Goal: Information Seeking & Learning: Learn about a topic

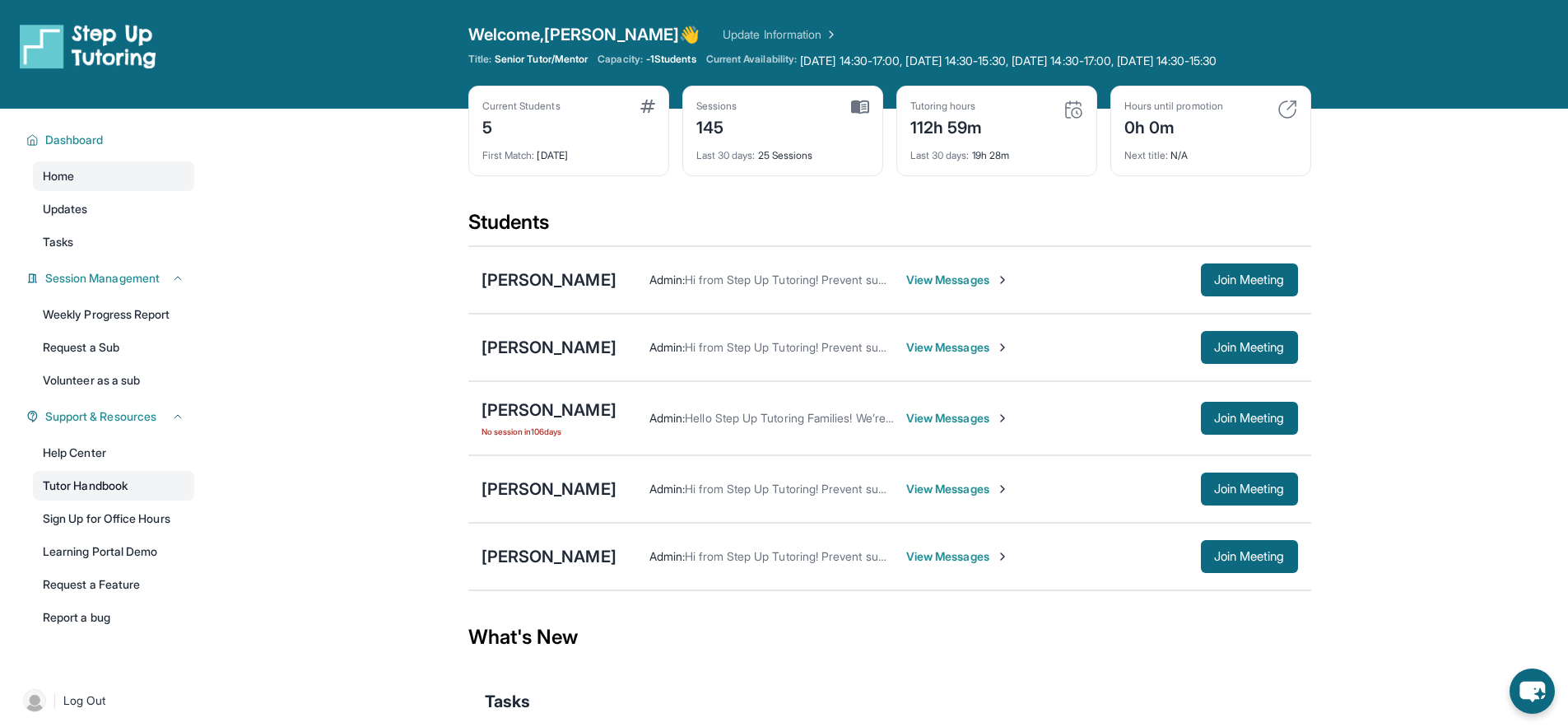
click at [138, 500] on link "Tutor Handbook" at bounding box center [113, 486] width 161 height 30
click at [945, 56] on span "[DATE] 14:30-17:00, [DATE] 14:30-15:30, [DATE] 14:30-17:00, [DATE] 14:30-15:30 …" at bounding box center [1007, 60] width 416 height 17
click at [831, 68] on span "[DATE] 14:30-17:00, [DATE] 14:30-15:30, [DATE] 14:30-17:00, [DATE] 14:30-15:30 …" at bounding box center [1007, 60] width 416 height 17
click at [1123, 66] on span "[DATE] 14:30-17:00, [DATE] 14:30-15:30, [DATE] 14:30-17:00, [DATE] 14:30-15:30 …" at bounding box center [1007, 60] width 416 height 17
click at [1124, 66] on span "[DATE] 14:30-17:00, [DATE] 14:30-15:30, [DATE] 14:30-17:00, [DATE] 14:30-15:30 …" at bounding box center [1007, 60] width 416 height 17
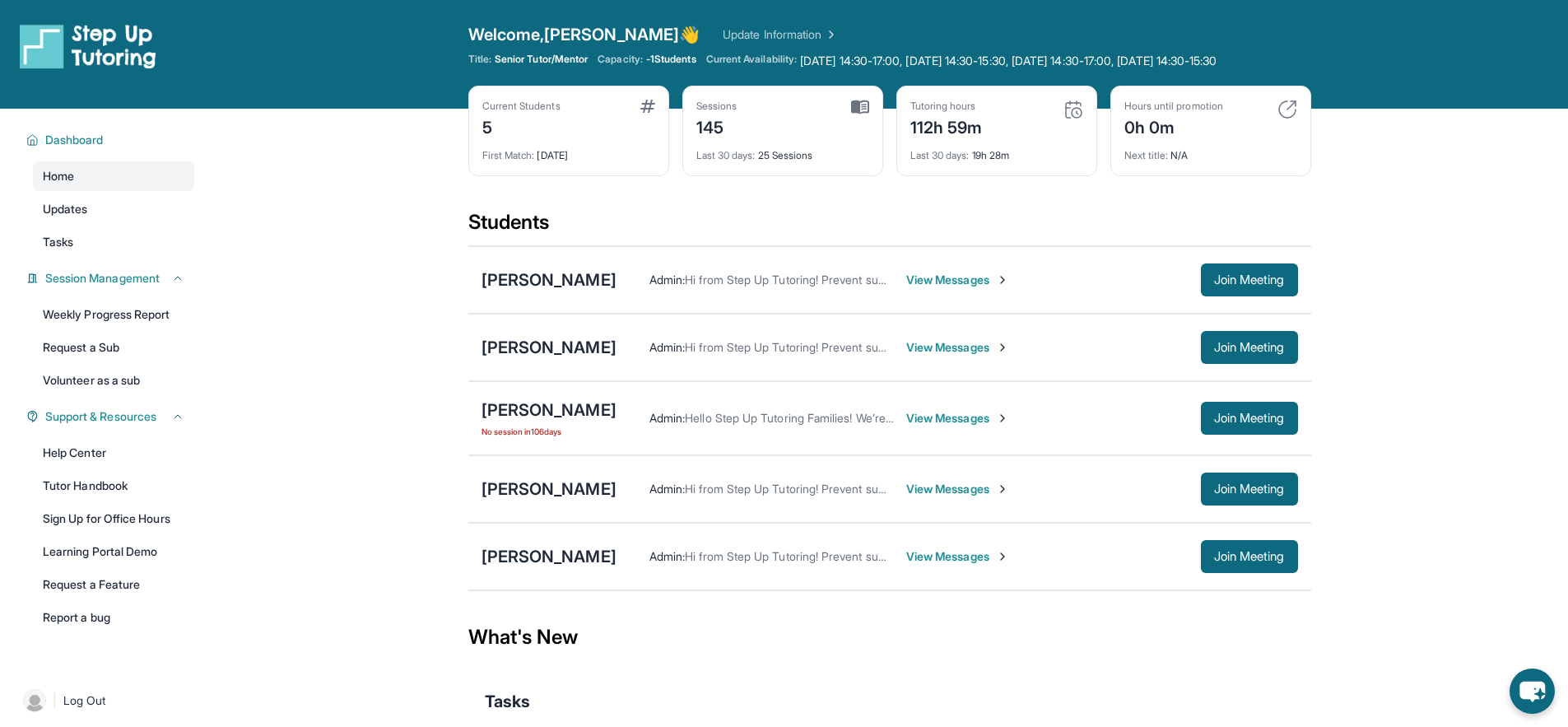
click at [670, 66] on div "Title: Senior Tutor/Mentor Capacity: -1 Students Current Availability: [DATE] 1…" at bounding box center [890, 60] width 842 height 17
click at [654, 55] on span "-1 Students" at bounding box center [670, 58] width 50 height 13
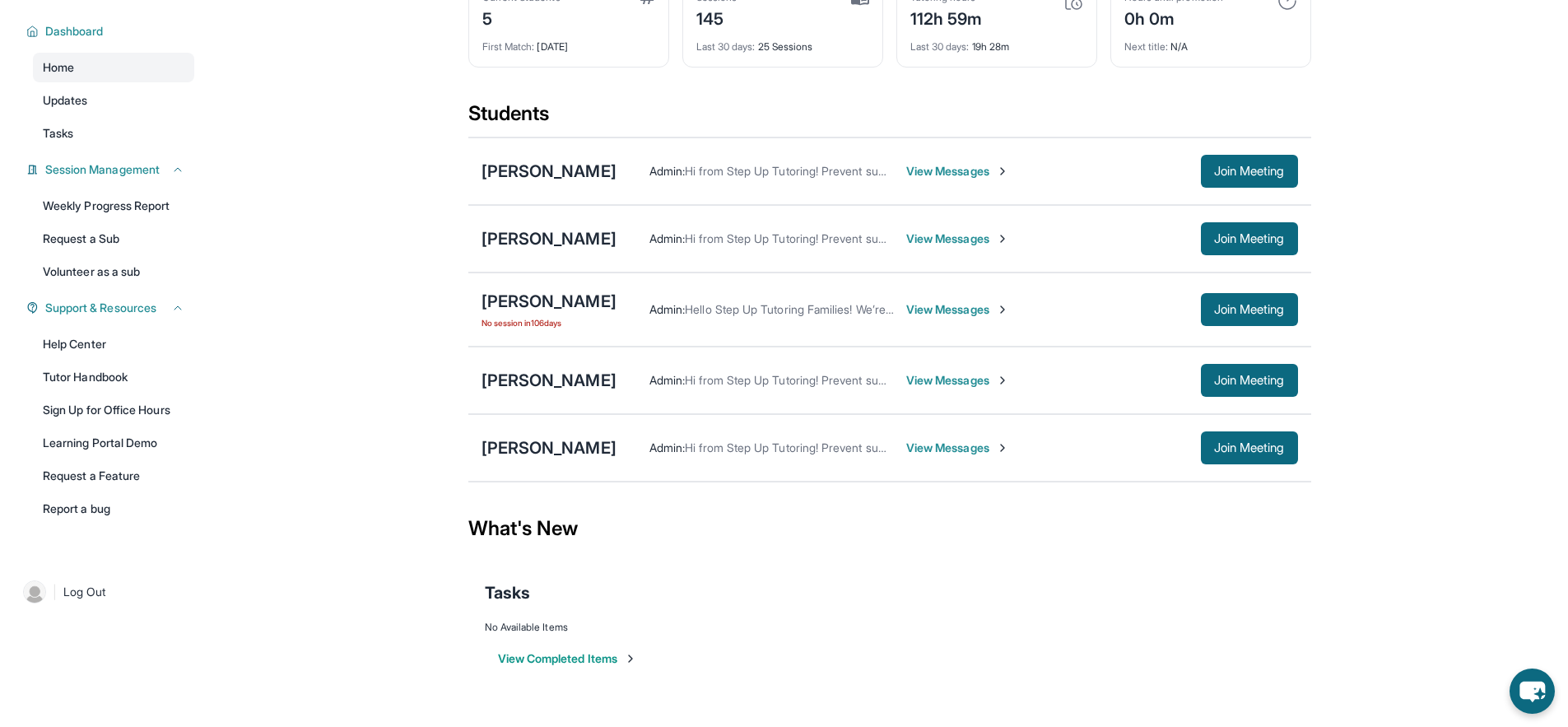
scroll to position [126, 0]
